Goal: Task Accomplishment & Management: Use online tool/utility

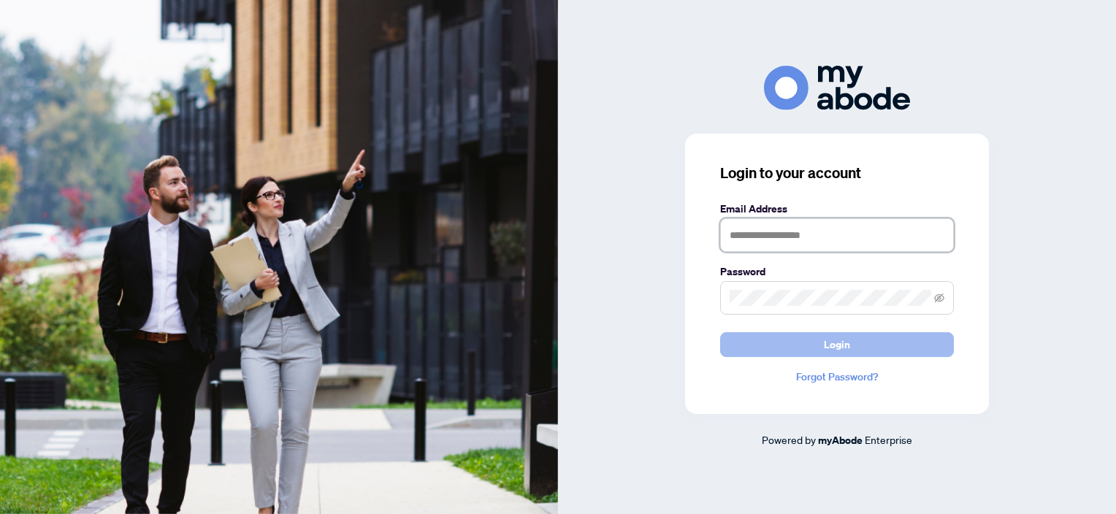
type input "**********"
click at [814, 340] on button "Login" at bounding box center [837, 344] width 234 height 25
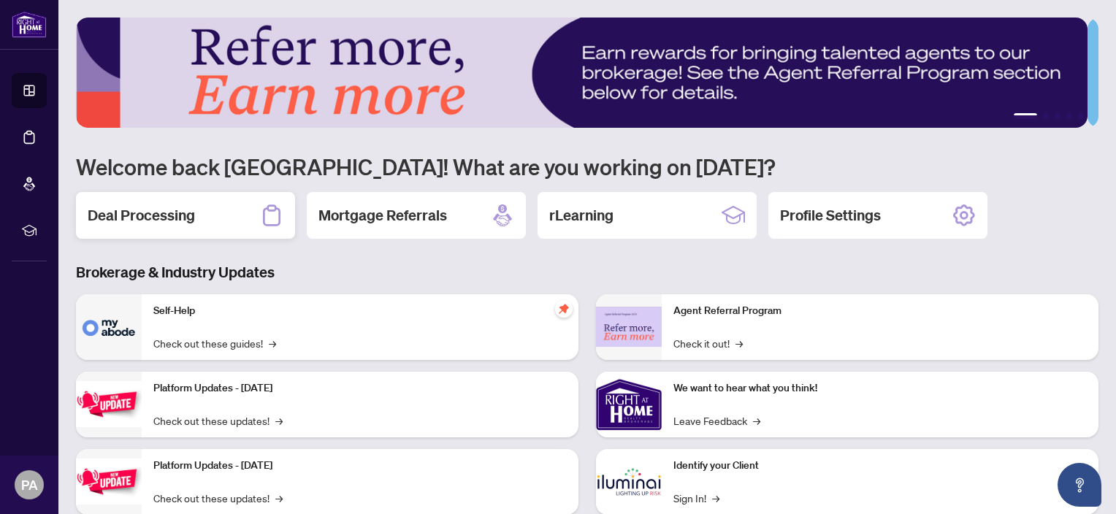
click at [163, 222] on h2 "Deal Processing" at bounding box center [141, 215] width 107 height 20
